Goal: Transaction & Acquisition: Purchase product/service

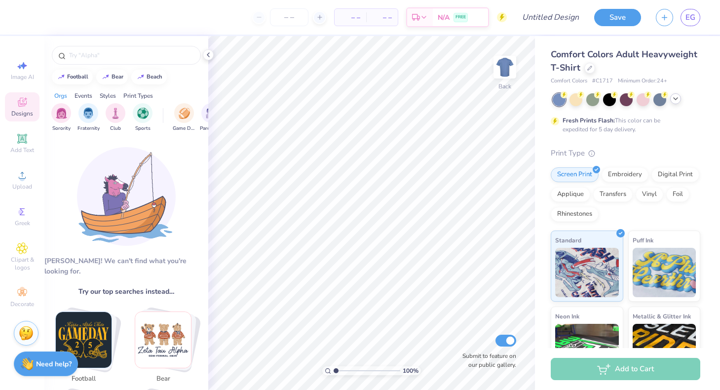
click at [677, 99] on icon at bounding box center [676, 99] width 8 height 8
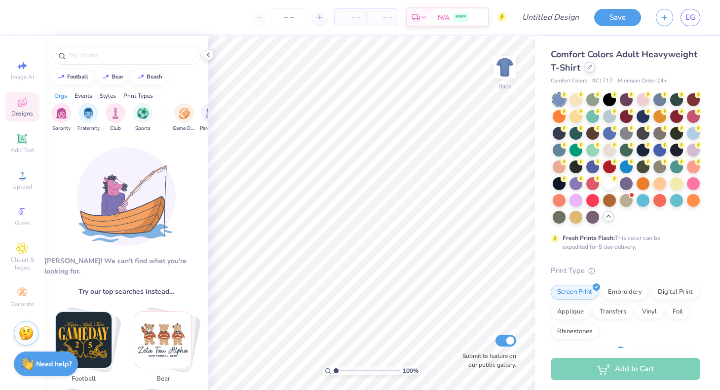
click at [590, 69] on icon at bounding box center [590, 67] width 5 height 5
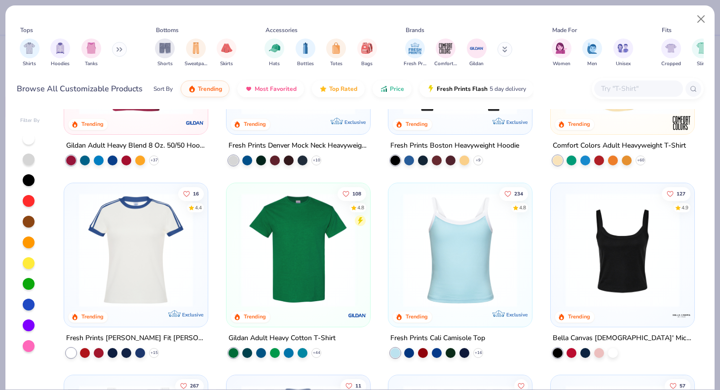
scroll to position [140, 0]
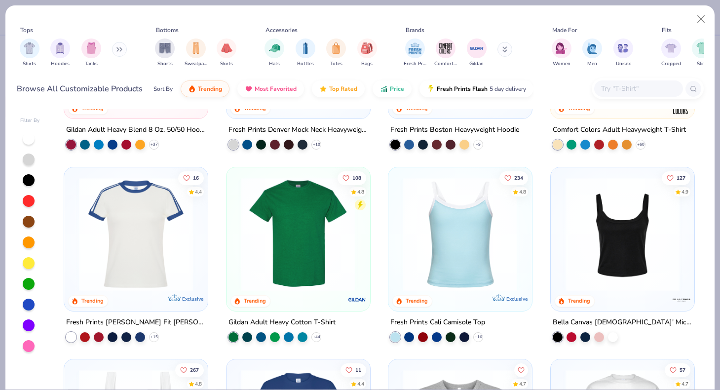
click at [584, 237] on img at bounding box center [623, 234] width 124 height 114
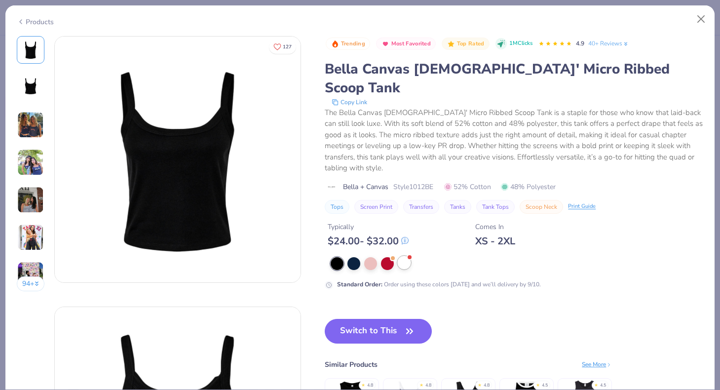
click at [405, 256] on div at bounding box center [404, 262] width 13 height 13
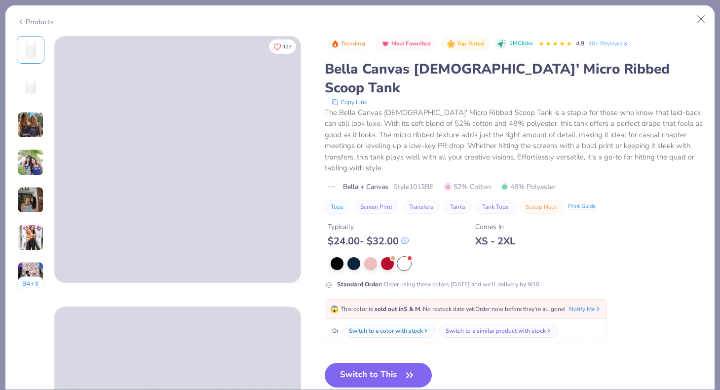
click at [24, 123] on img at bounding box center [30, 125] width 27 height 27
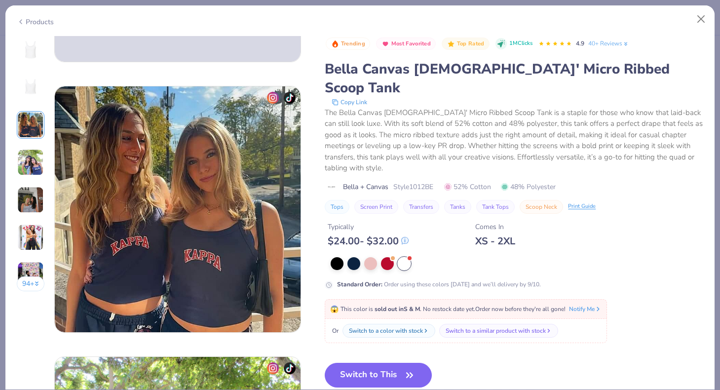
scroll to position [541, 0]
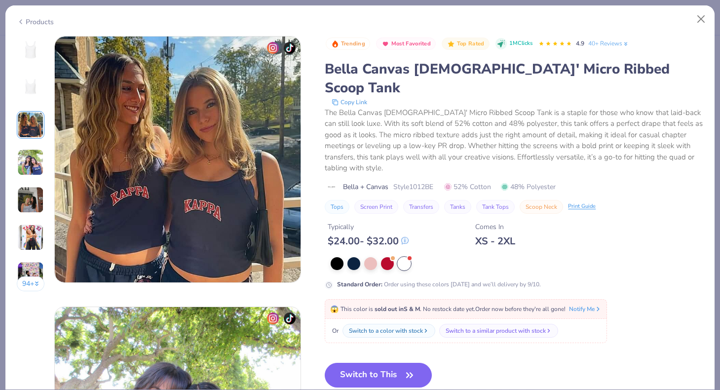
click at [33, 58] on img at bounding box center [31, 50] width 24 height 24
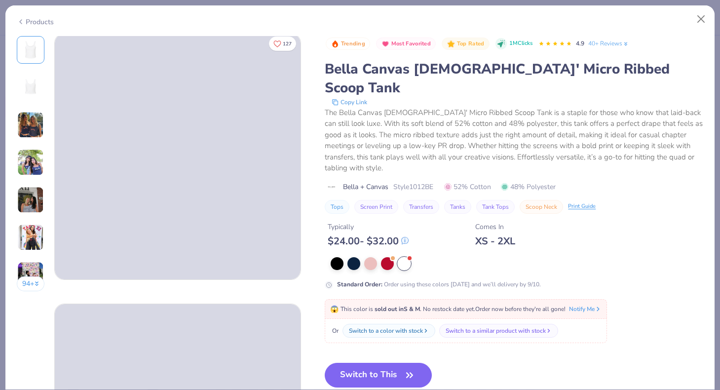
scroll to position [0, 0]
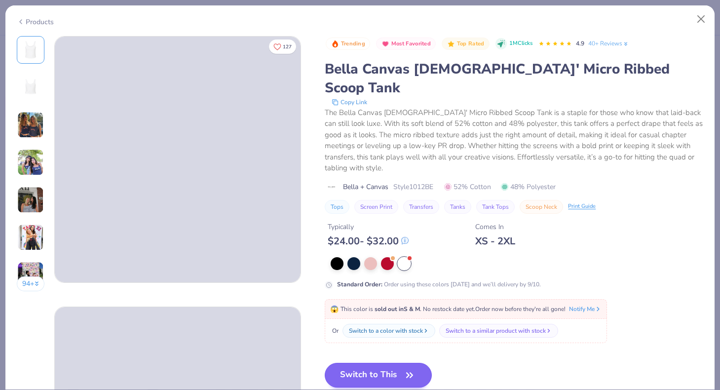
click at [386, 363] on button "Switch to This" at bounding box center [378, 375] width 107 height 25
type textarea "x"
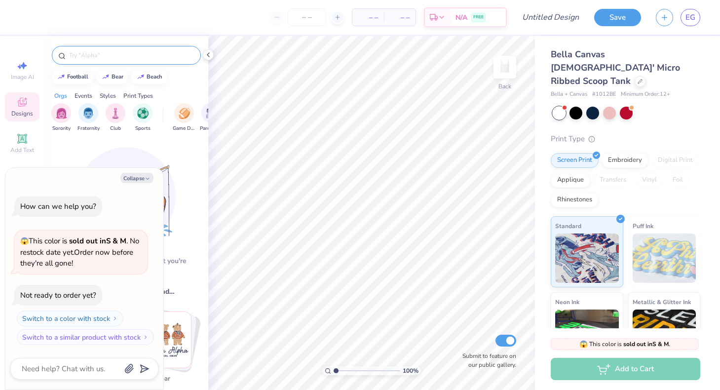
click at [118, 54] on input "text" at bounding box center [131, 55] width 126 height 10
type input "fam"
click at [146, 179] on icon "button" at bounding box center [148, 179] width 6 height 6
type textarea "x"
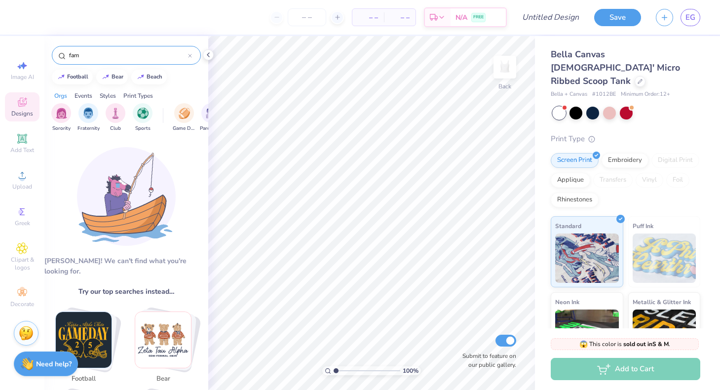
click at [134, 54] on input "fam" at bounding box center [128, 55] width 120 height 10
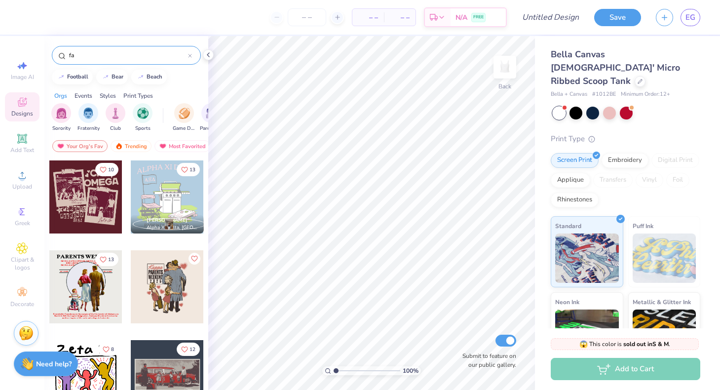
type input "f"
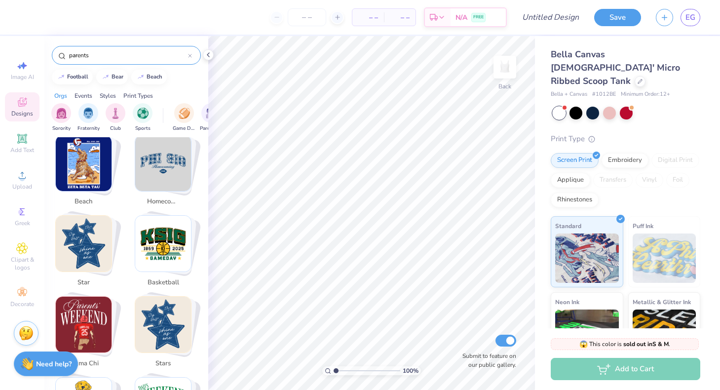
scroll to position [271, 0]
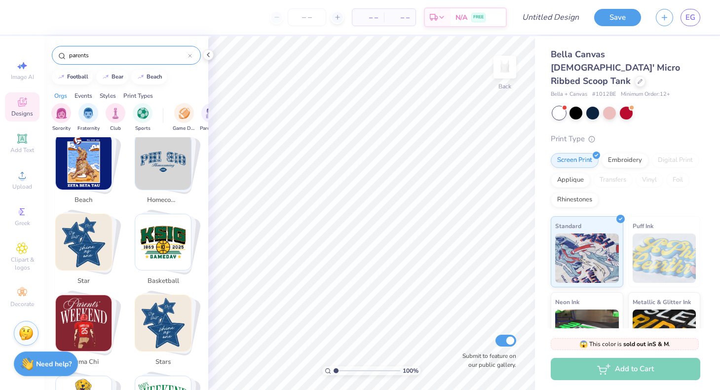
click at [99, 308] on img "Stack Card Button sigma chi" at bounding box center [84, 323] width 56 height 56
type input "sigma chi"
click at [85, 295] on img "Stack Card Button sigma chi" at bounding box center [84, 323] width 56 height 56
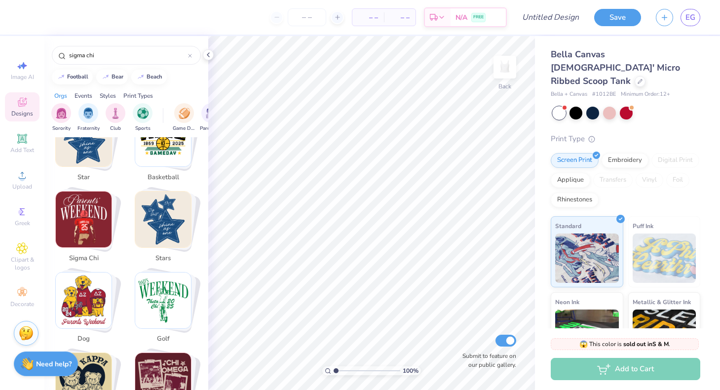
scroll to position [383, 0]
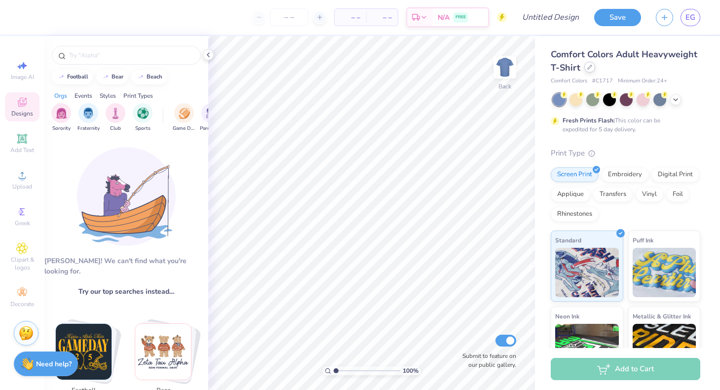
click at [589, 71] on div at bounding box center [590, 67] width 11 height 11
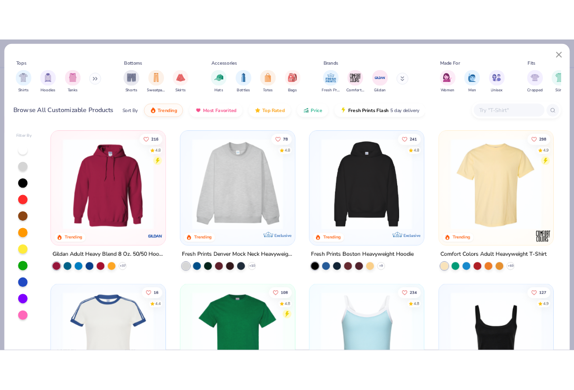
scroll to position [153, 0]
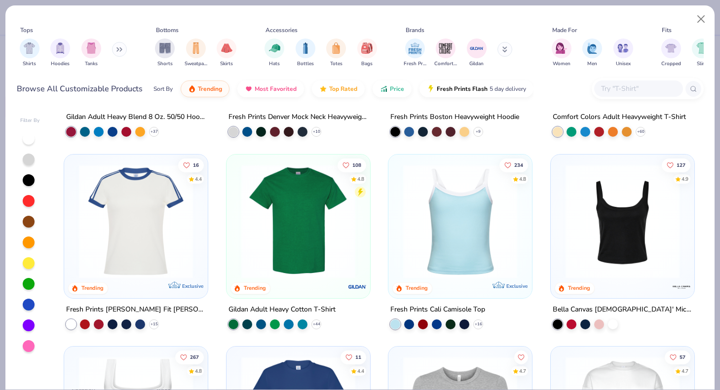
click at [641, 194] on img at bounding box center [623, 221] width 124 height 114
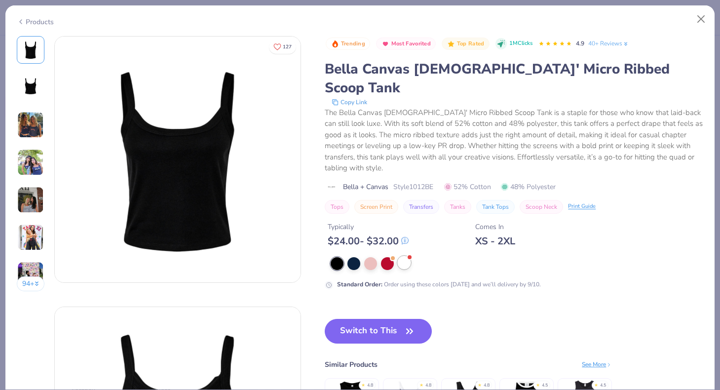
click at [406, 256] on div at bounding box center [404, 262] width 13 height 13
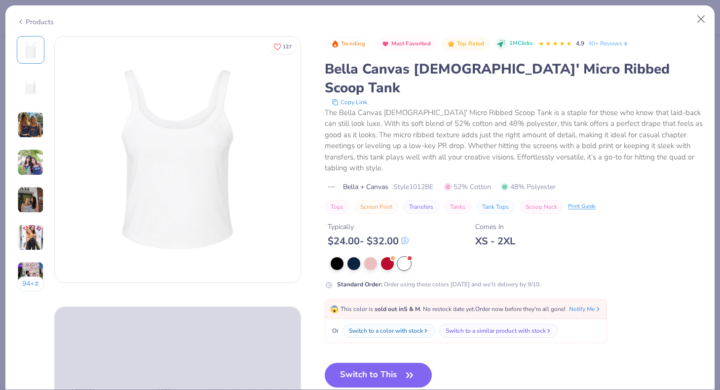
click at [361, 363] on button "Switch to This" at bounding box center [378, 375] width 107 height 25
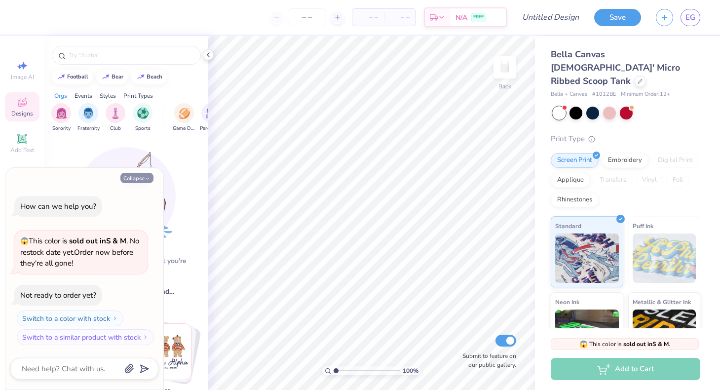
click at [146, 180] on icon "button" at bounding box center [148, 179] width 6 height 6
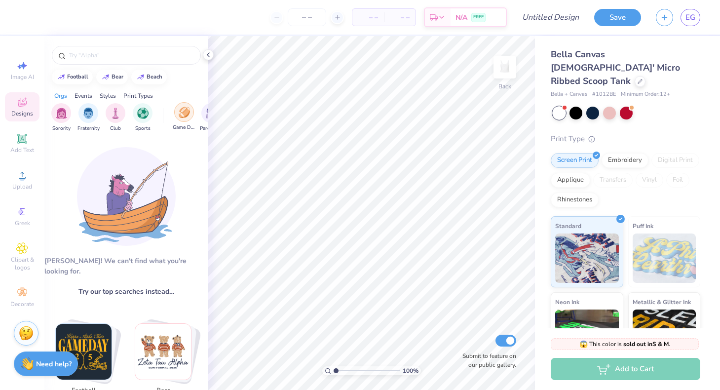
click at [180, 112] on img "filter for Game Day" at bounding box center [184, 112] width 11 height 11
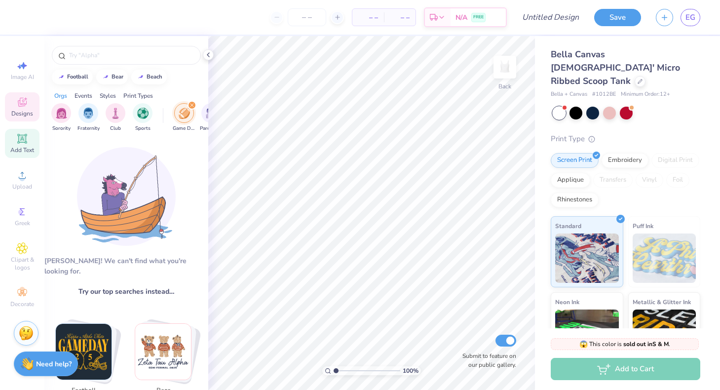
click at [19, 140] on icon at bounding box center [21, 138] width 7 height 7
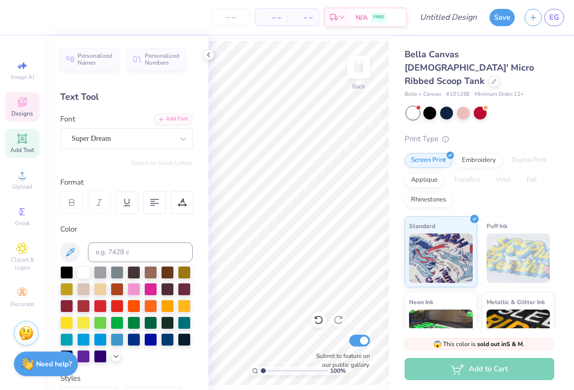
click at [23, 103] on icon at bounding box center [22, 102] width 12 height 12
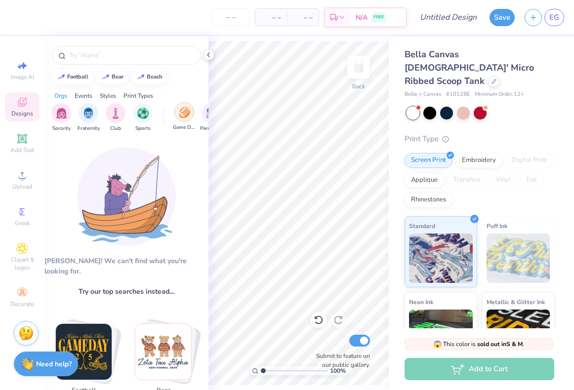
click at [185, 118] on img "filter for Game Day" at bounding box center [184, 112] width 11 height 11
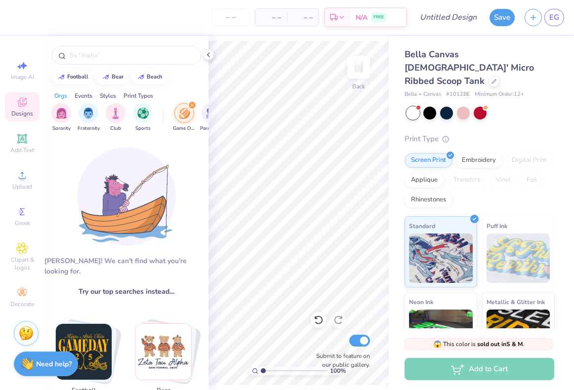
click at [187, 114] on img "filter for Game Day" at bounding box center [184, 113] width 11 height 11
click at [133, 266] on div "[PERSON_NAME]! We can't find what you're looking for." at bounding box center [126, 266] width 164 height 21
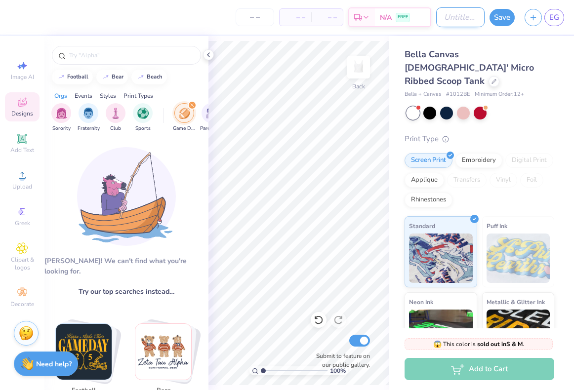
click at [460, 20] on input "Design Title" at bounding box center [460, 17] width 48 height 20
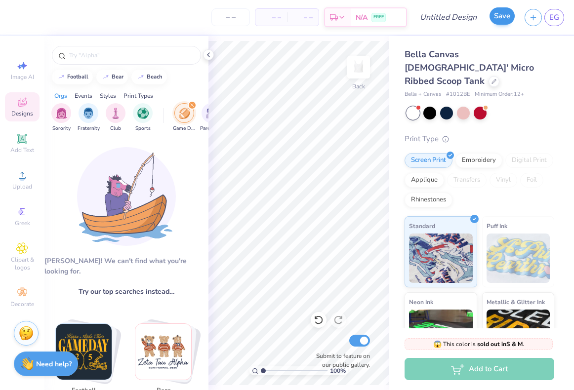
click at [506, 18] on button "Save" at bounding box center [501, 15] width 25 height 17
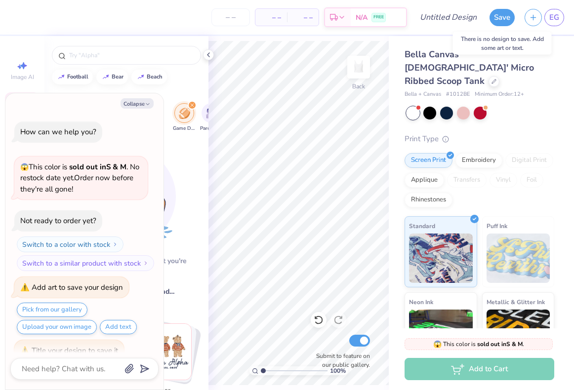
scroll to position [14, 0]
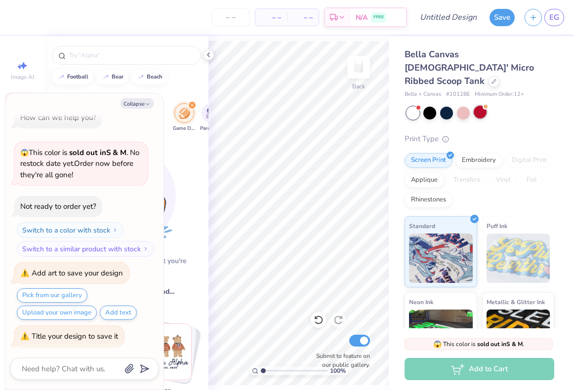
click at [475, 106] on div at bounding box center [480, 112] width 13 height 13
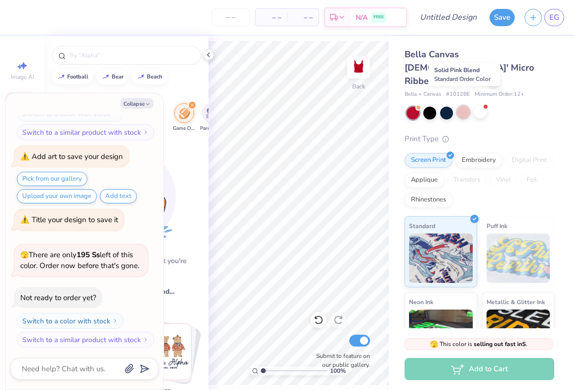
click at [465, 106] on div at bounding box center [463, 112] width 13 height 13
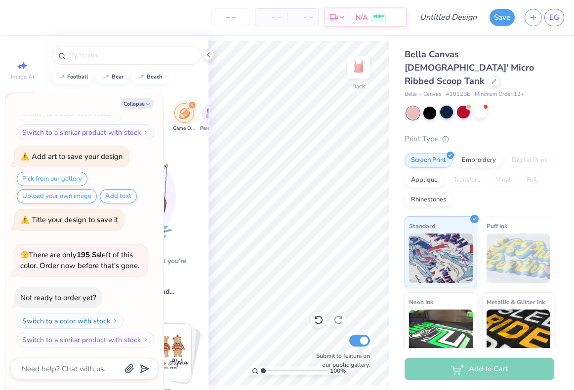
click at [446, 106] on div at bounding box center [446, 112] width 13 height 13
click at [146, 103] on icon "button" at bounding box center [148, 104] width 6 height 6
type textarea "x"
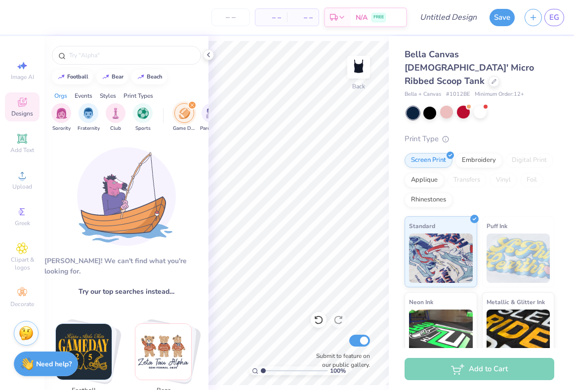
click at [179, 122] on div "Game Day" at bounding box center [184, 117] width 23 height 29
click at [187, 114] on img "filter for Game Day" at bounding box center [184, 112] width 11 height 11
click at [29, 68] on div "Image AI" at bounding box center [22, 70] width 35 height 29
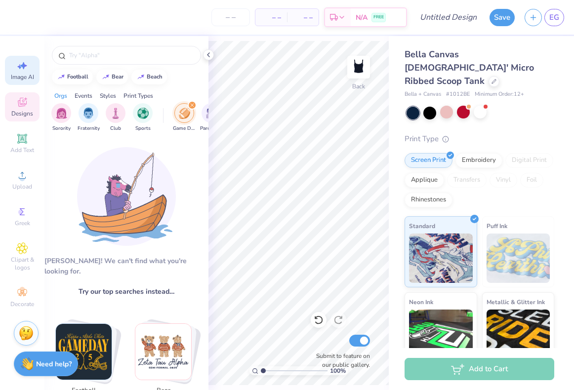
select select "4"
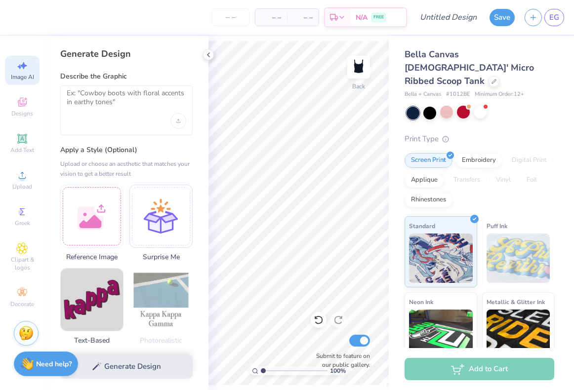
click at [26, 125] on div "Image AI Designs Add Text Upload Greek Clipart & logos Decorate" at bounding box center [22, 184] width 35 height 256
click at [26, 141] on icon at bounding box center [21, 138] width 7 height 7
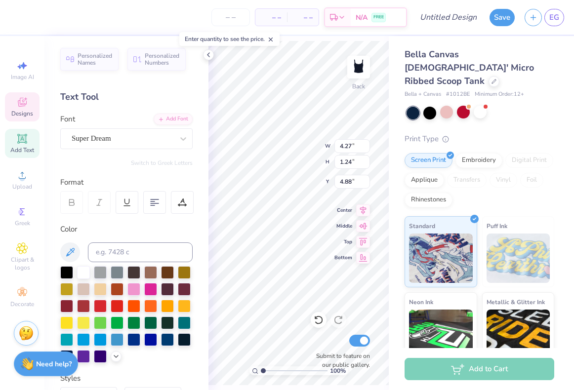
click at [23, 119] on div "Designs" at bounding box center [22, 106] width 35 height 29
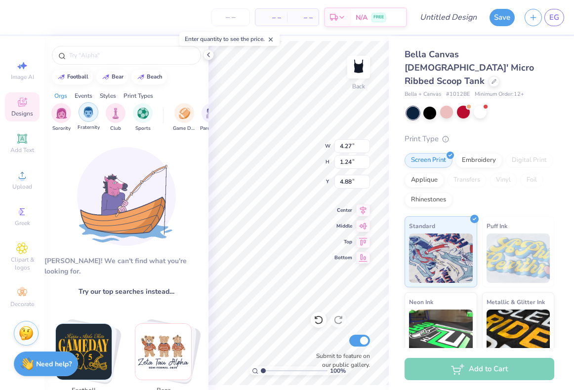
click at [92, 118] on div "filter for Fraternity" at bounding box center [89, 112] width 20 height 20
click at [69, 108] on div "filter for Fraternity" at bounding box center [69, 105] width 9 height 9
click at [179, 115] on img "filter for Game Day" at bounding box center [184, 112] width 11 height 11
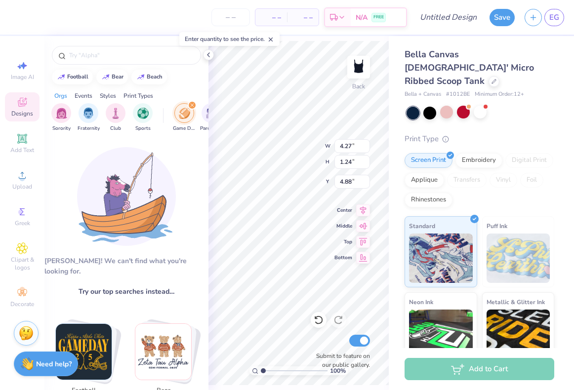
click at [179, 115] on img "filter for Game Day" at bounding box center [184, 113] width 11 height 11
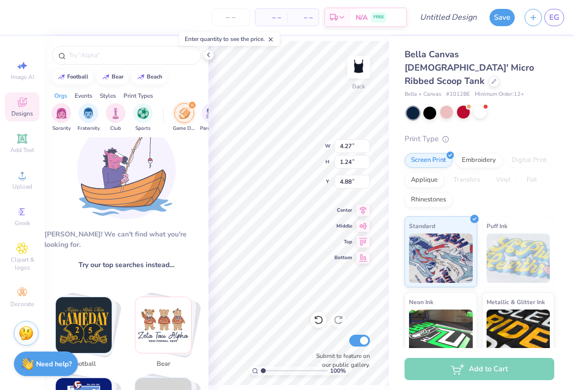
click at [158, 301] on img "Stack Card Button bear" at bounding box center [163, 325] width 56 height 56
type input "bear"
click at [158, 301] on img "Stack Card Button bear" at bounding box center [163, 325] width 56 height 56
